Goal: Information Seeking & Learning: Learn about a topic

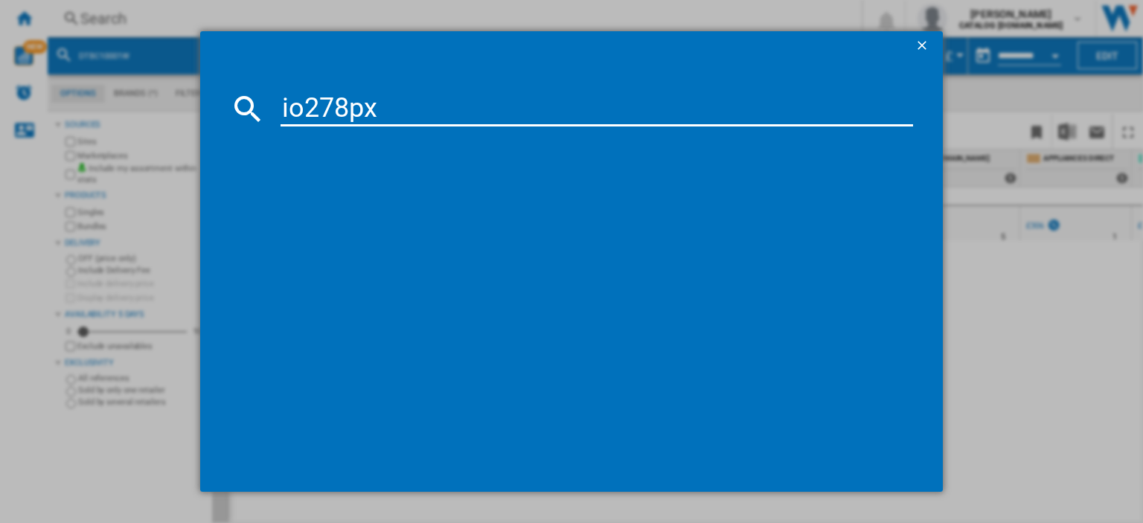
type input "io278px"
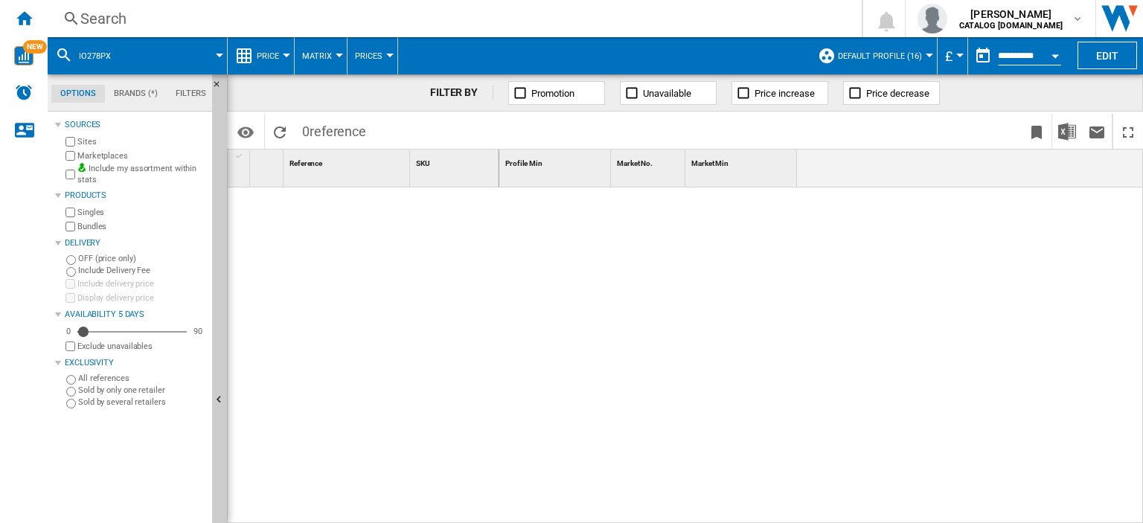
click at [127, 19] on div "Search" at bounding box center [451, 18] width 743 height 21
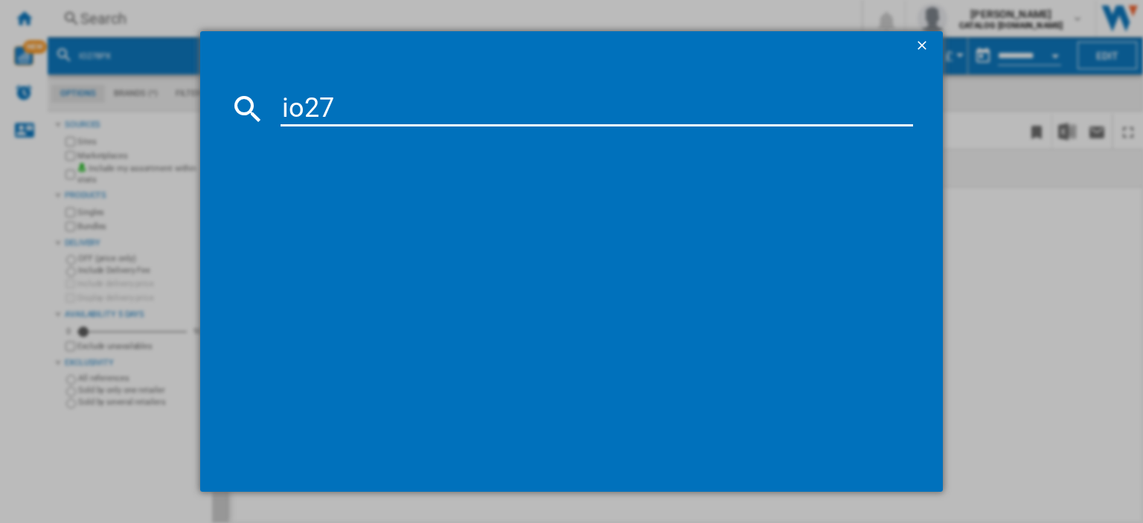
type input "io278"
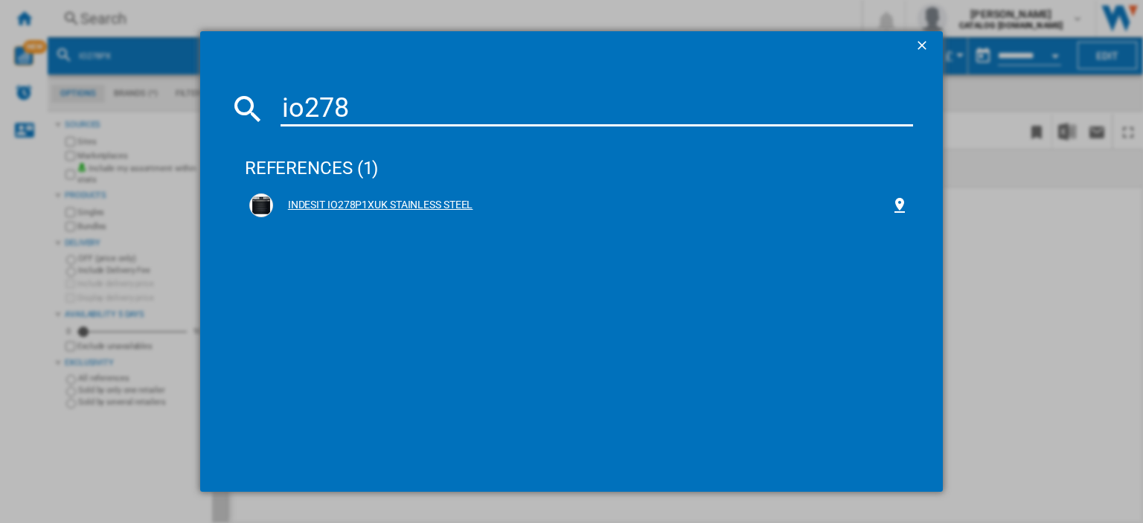
click at [361, 202] on div "INDESIT IO278P1XUK STAINLESS STEEL" at bounding box center [582, 205] width 618 height 15
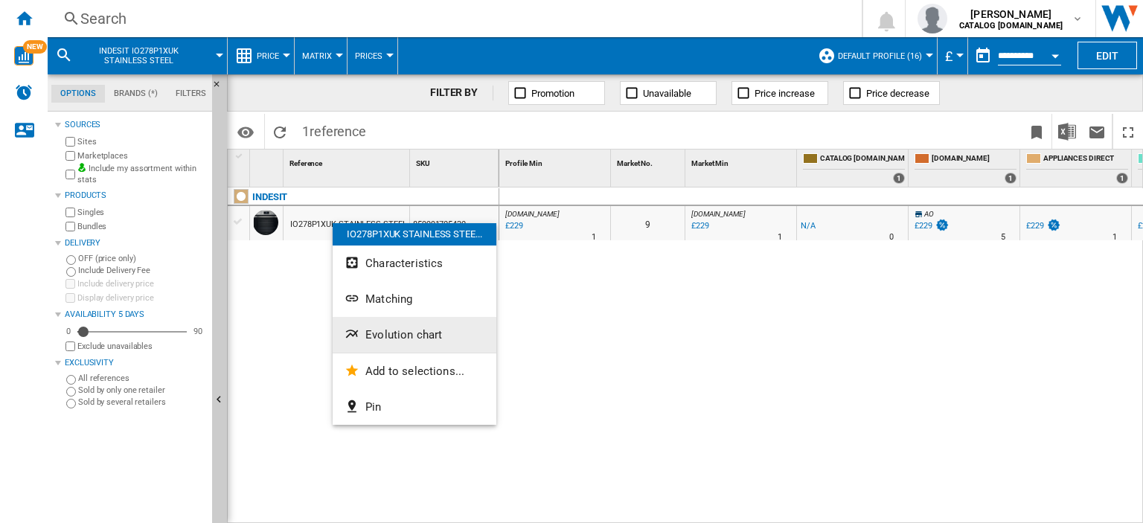
click at [434, 333] on span "Evolution chart" at bounding box center [404, 334] width 77 height 13
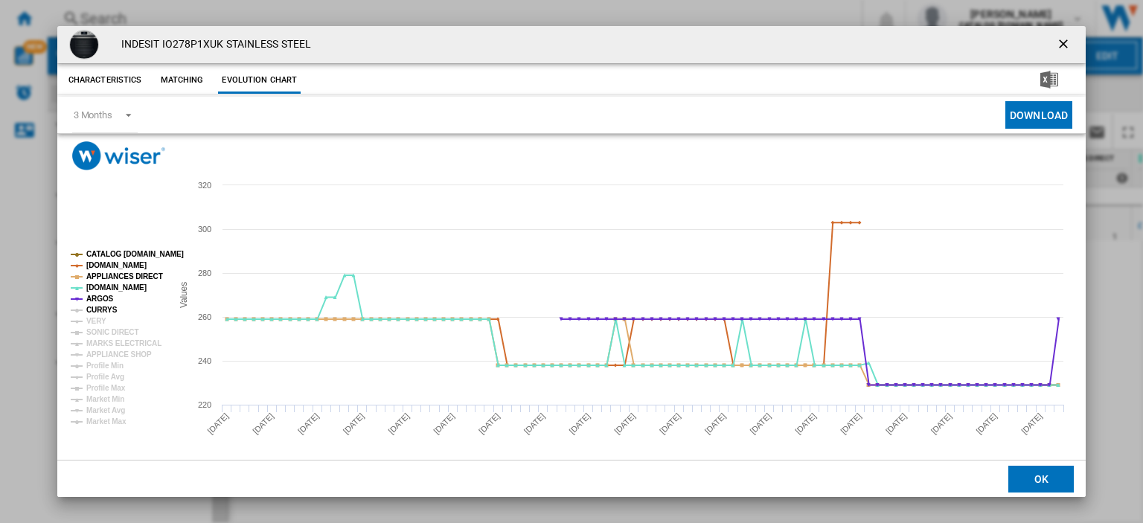
click at [95, 310] on tspan "CURRYS" at bounding box center [101, 310] width 31 height 8
click at [95, 325] on tspan "VERY" at bounding box center [96, 321] width 20 height 8
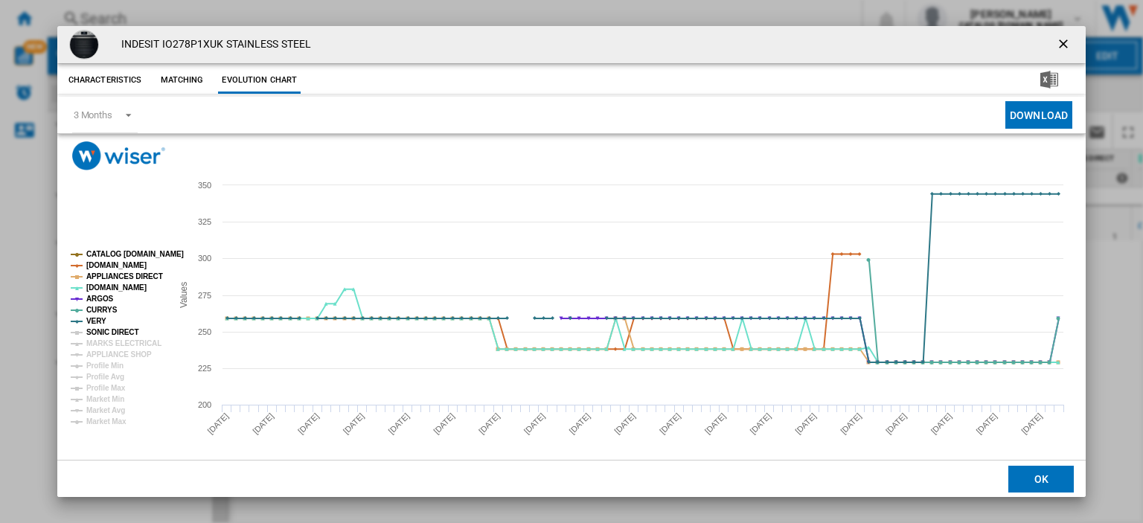
click at [97, 331] on tspan "SONIC DIRECT" at bounding box center [112, 332] width 52 height 8
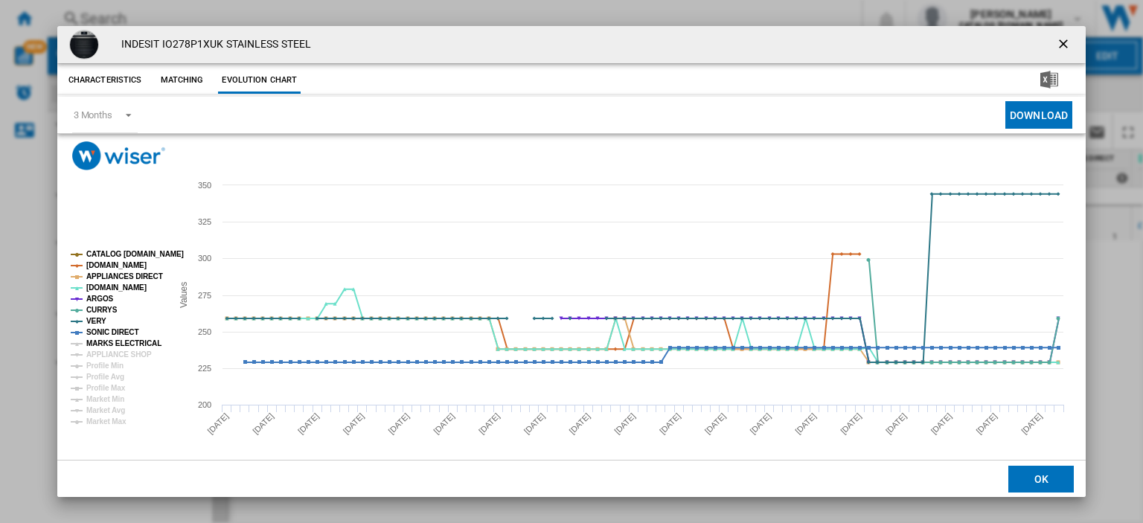
click at [101, 344] on tspan "MARKS ELECTRICAL" at bounding box center [123, 343] width 75 height 8
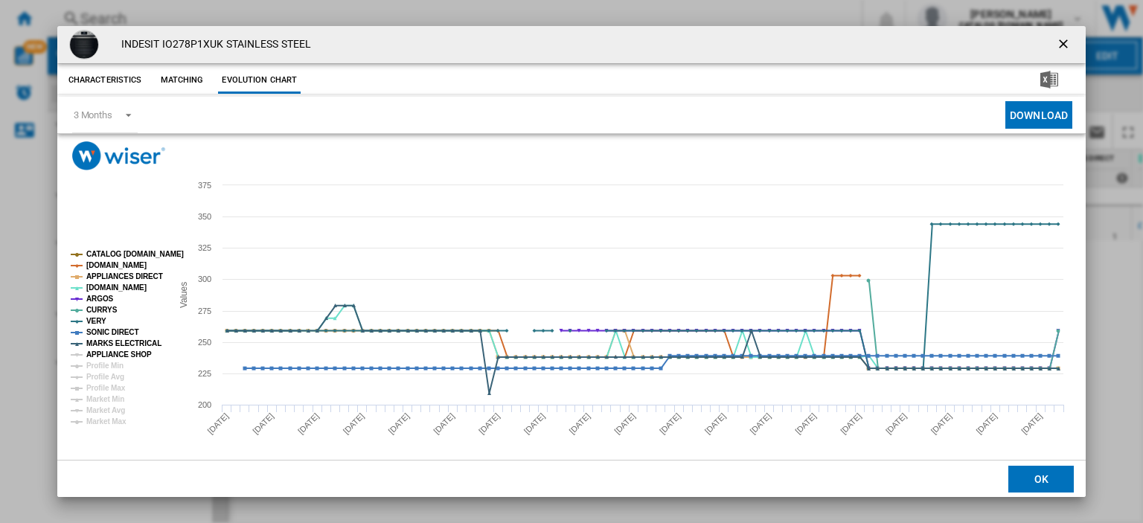
click at [103, 354] on tspan "APPLIANCE SHOP" at bounding box center [119, 355] width 66 height 8
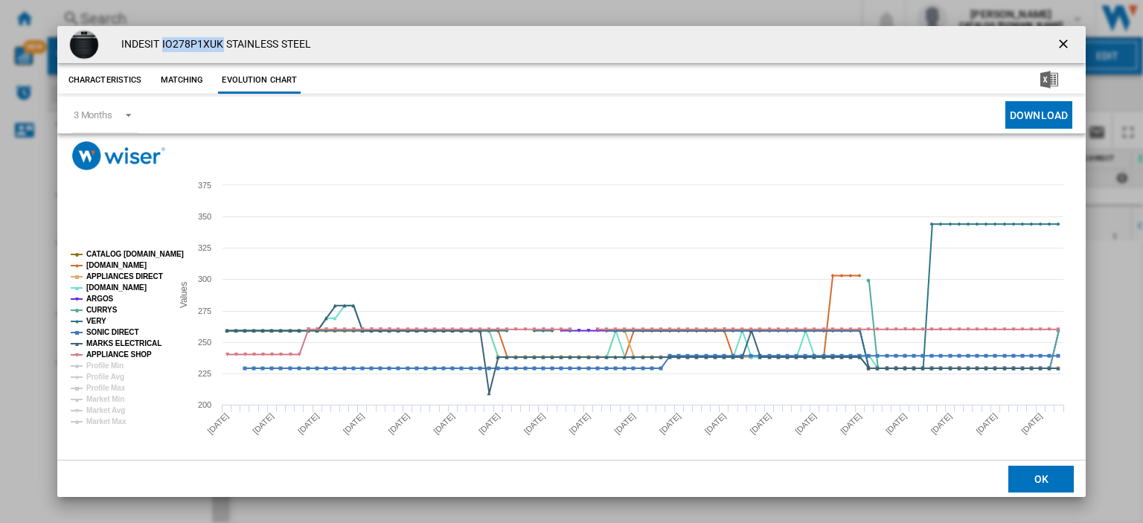
drag, startPoint x: 162, startPoint y: 41, endPoint x: 222, endPoint y: 42, distance: 60.3
click at [222, 42] on h4 "INDESIT IO278P1XUK STAINLESS STEEL" at bounding box center [212, 44] width 197 height 15
